Goal: Task Accomplishment & Management: Manage account settings

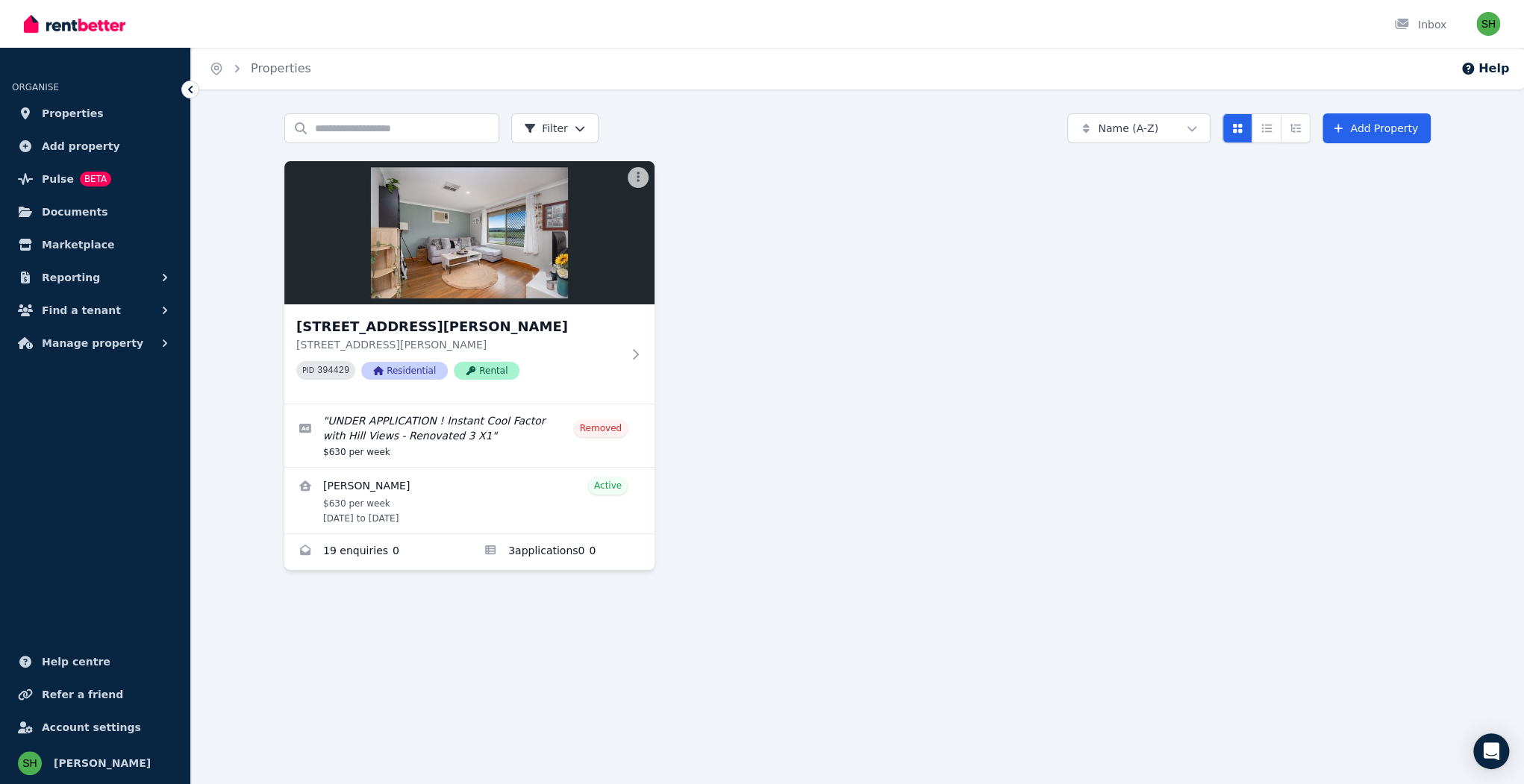
click at [941, 161] on div "[STREET_ADDRESS][PERSON_NAME] [STREET_ADDRESS][PERSON_NAME] PID 394429 Resident…" at bounding box center [857, 366] width 1146 height 409
click at [110, 328] on button "Manage property" at bounding box center [94, 343] width 166 height 30
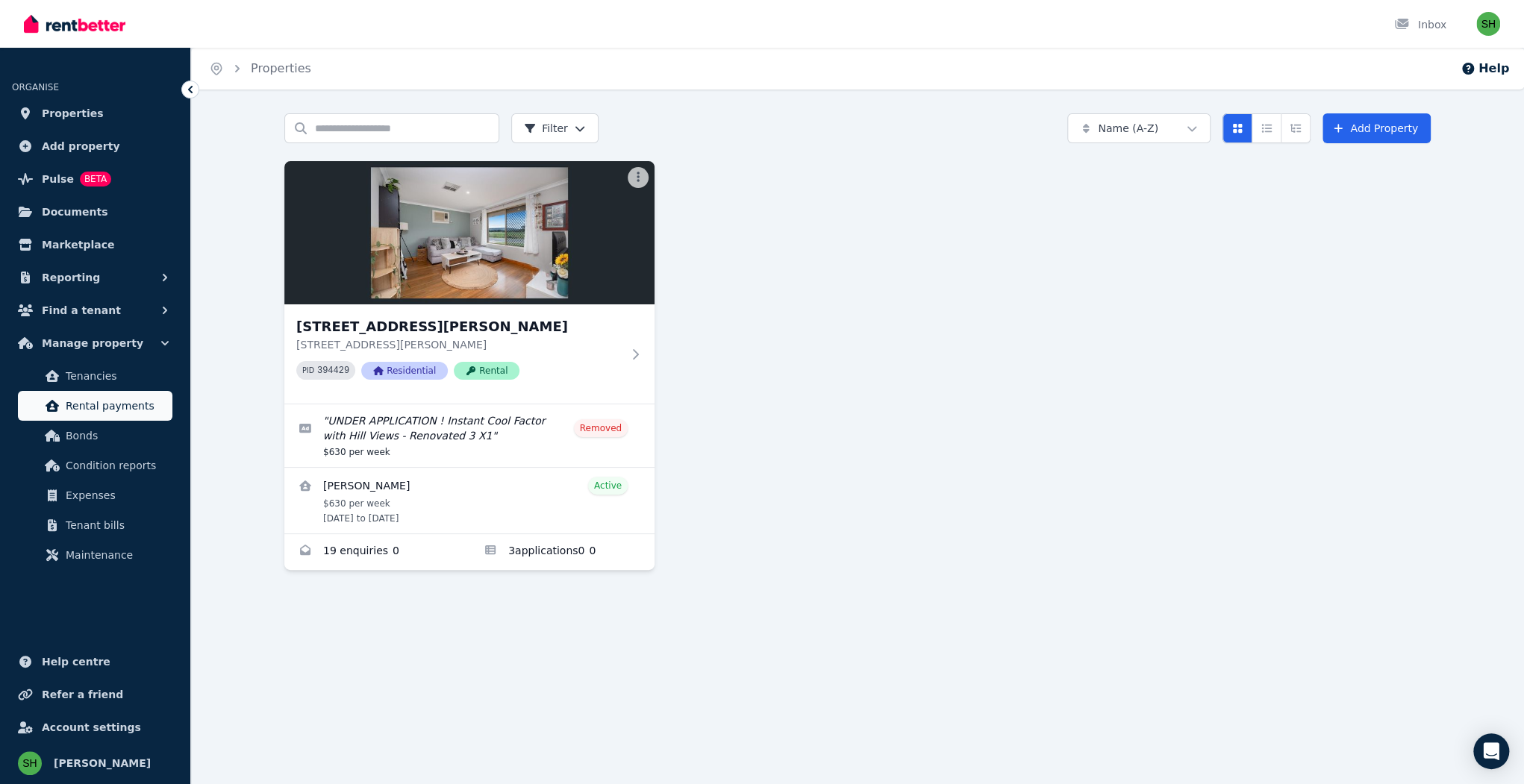
click at [102, 396] on span "Rental payments" at bounding box center [116, 405] width 101 height 18
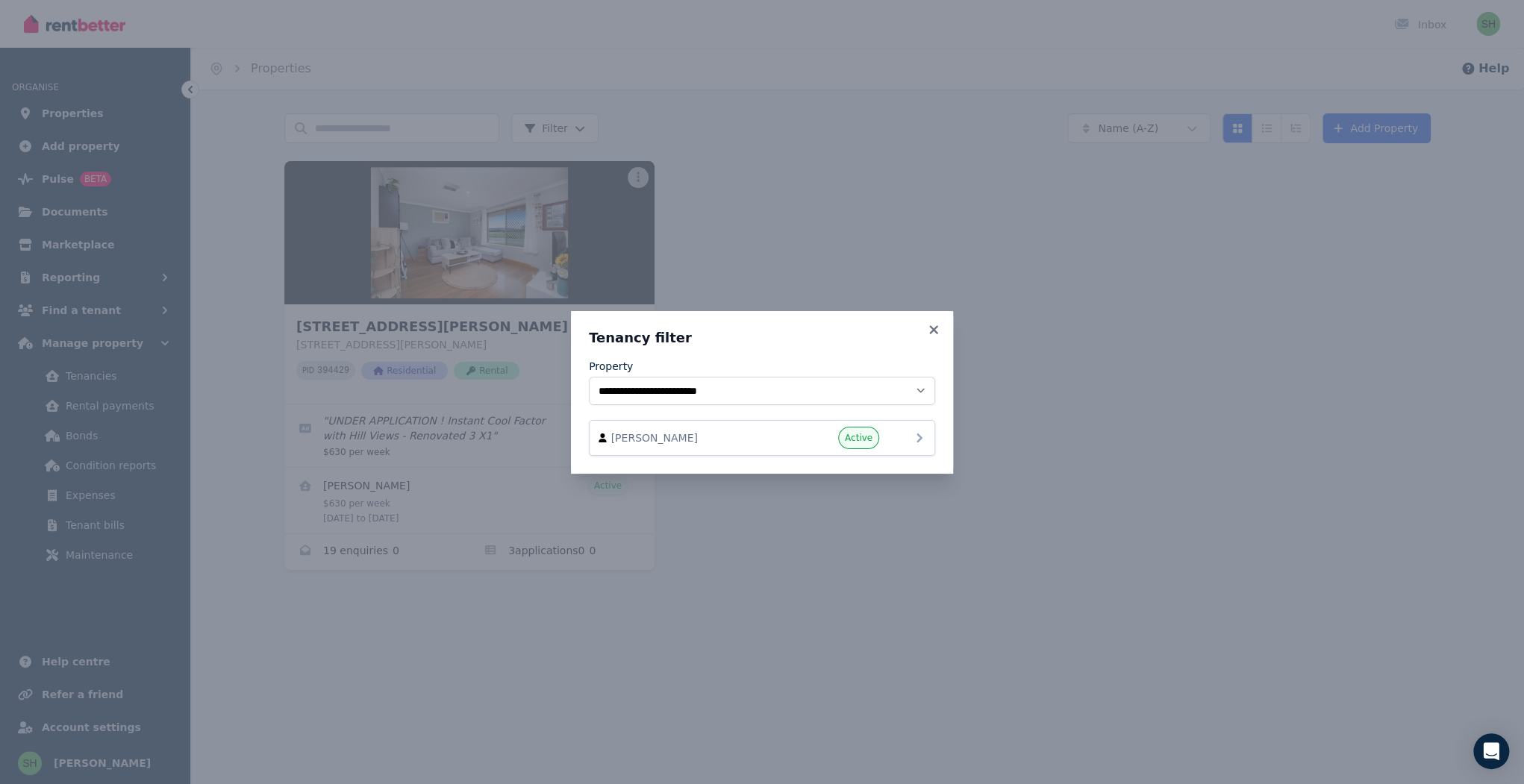
click at [910, 429] on icon at bounding box center [919, 438] width 18 height 18
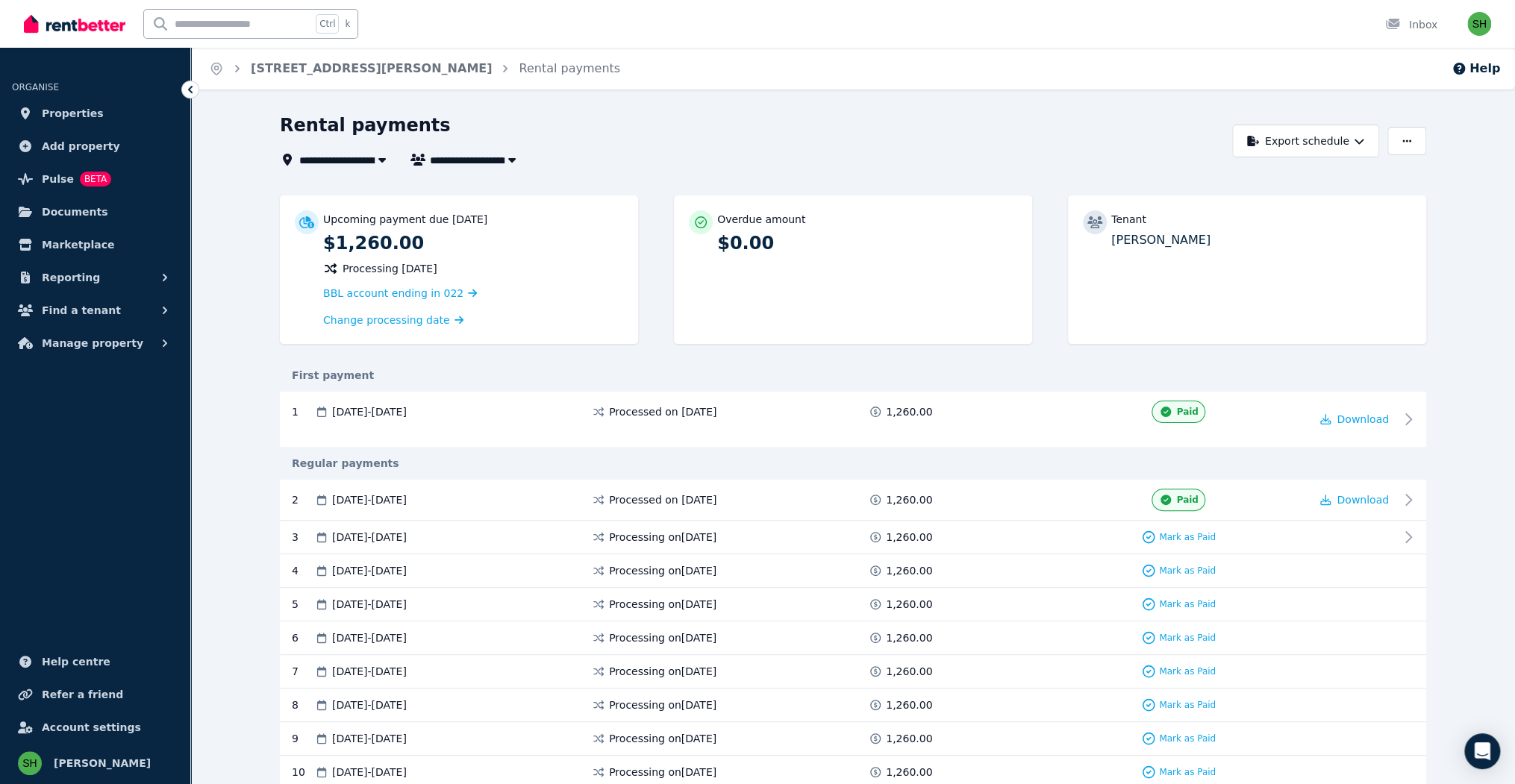
click at [863, 113] on div "Rental payments" at bounding box center [752, 127] width 944 height 29
click at [814, 113] on div "Rental payments" at bounding box center [752, 127] width 944 height 29
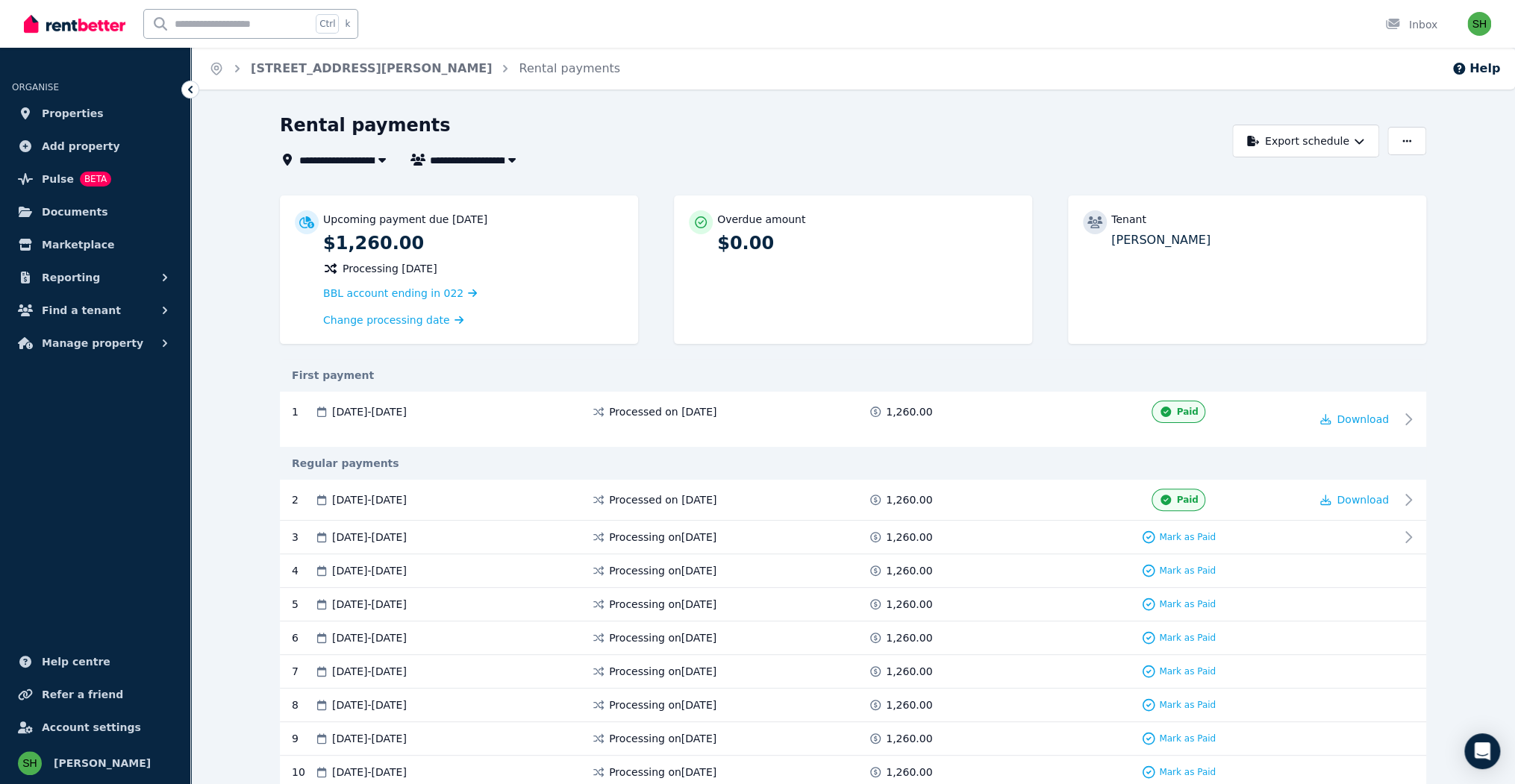
click at [814, 113] on div "Rental payments" at bounding box center [752, 127] width 944 height 29
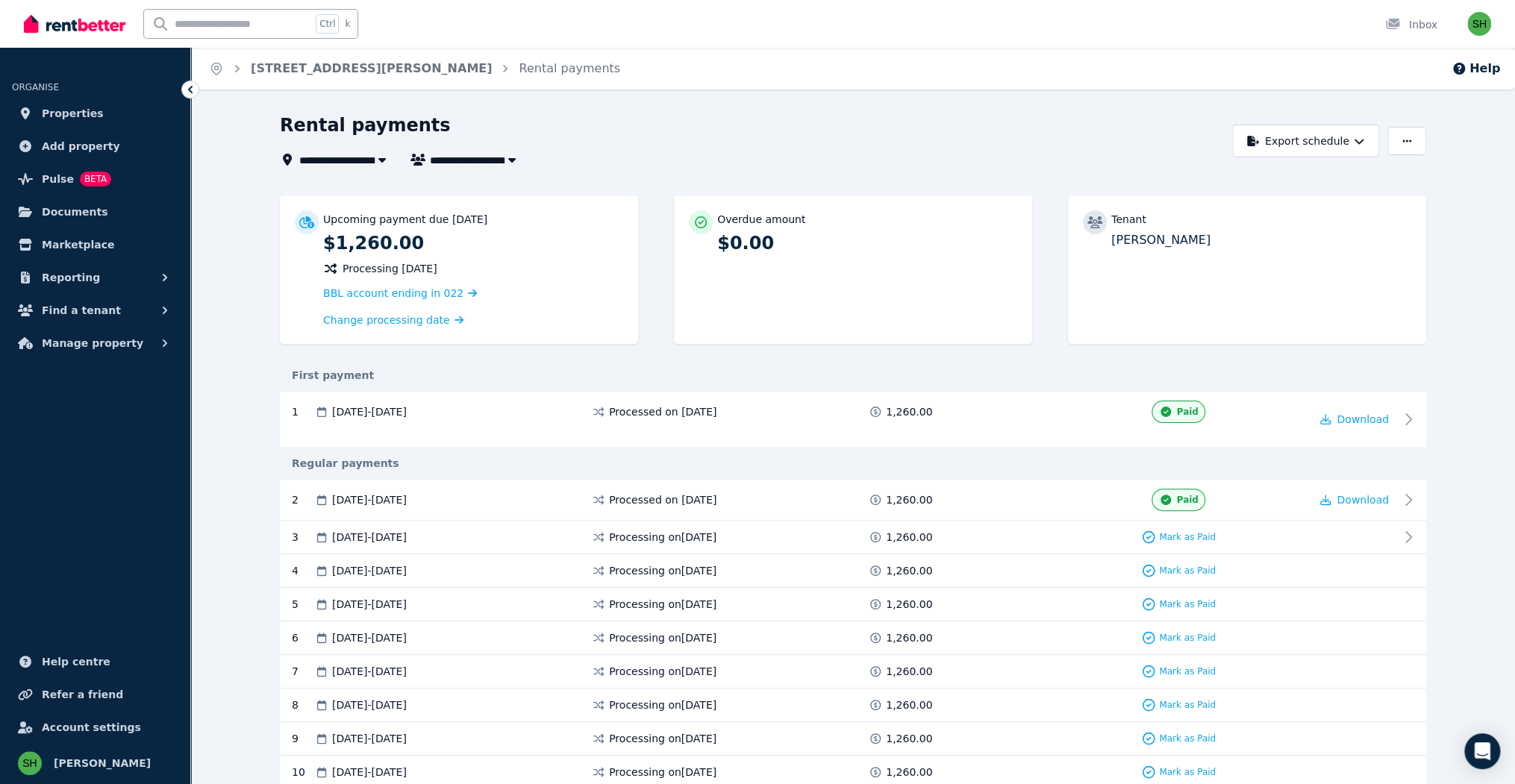
click at [814, 113] on div "Rental payments" at bounding box center [752, 127] width 944 height 29
